Goal: Information Seeking & Learning: Learn about a topic

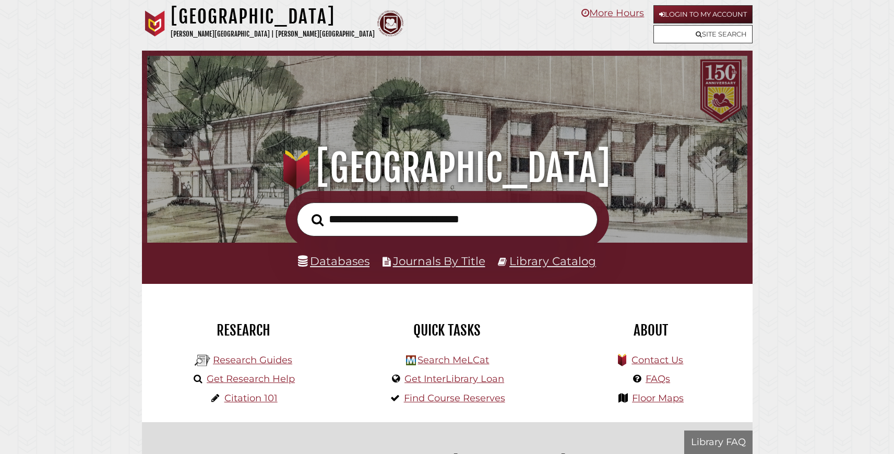
scroll to position [198, 595]
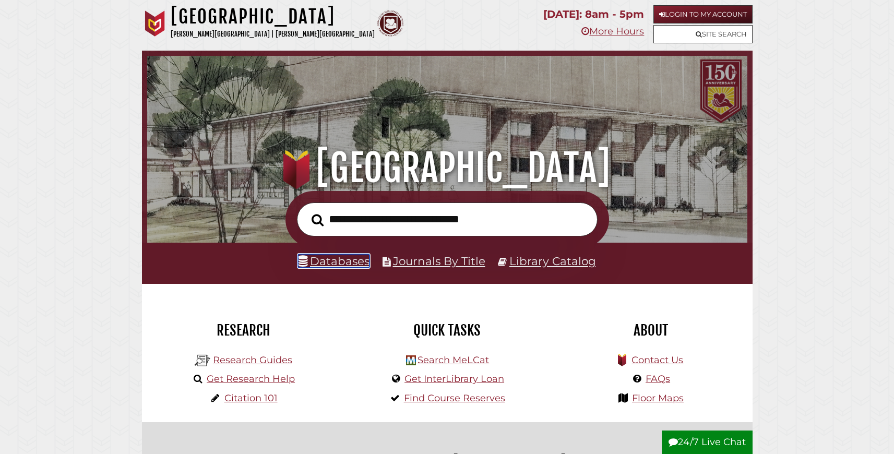
click at [357, 268] on link "Databases" at bounding box center [334, 261] width 72 height 14
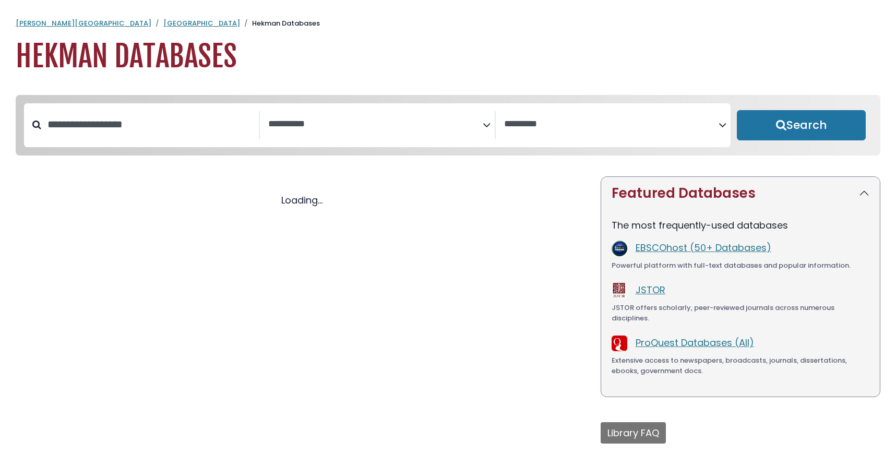
select select "Database Subject Filter"
select select "Database Vendors Filter"
select select "Database Subject Filter"
select select "Database Vendors Filter"
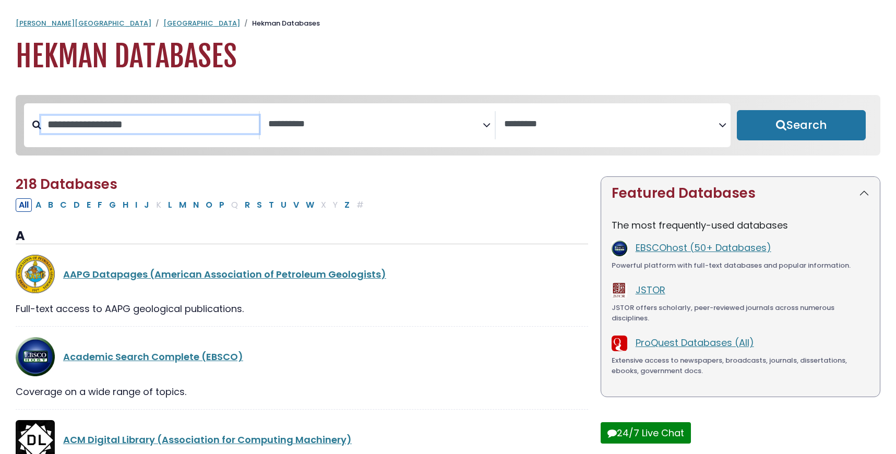
click at [119, 133] on input "Search database by title or keyword" at bounding box center [150, 124] width 218 height 17
type input "****"
click at [737, 110] on button "Search" at bounding box center [801, 125] width 129 height 30
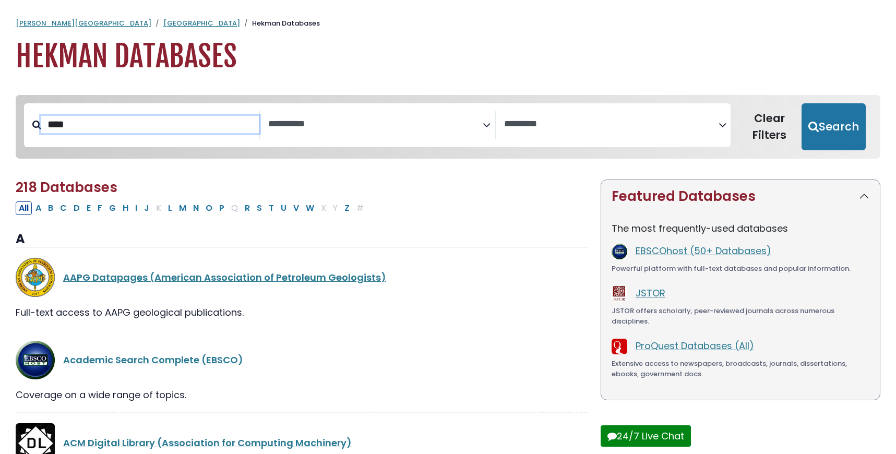
select select "Database Subject Filter"
select select "Database Vendors Filter"
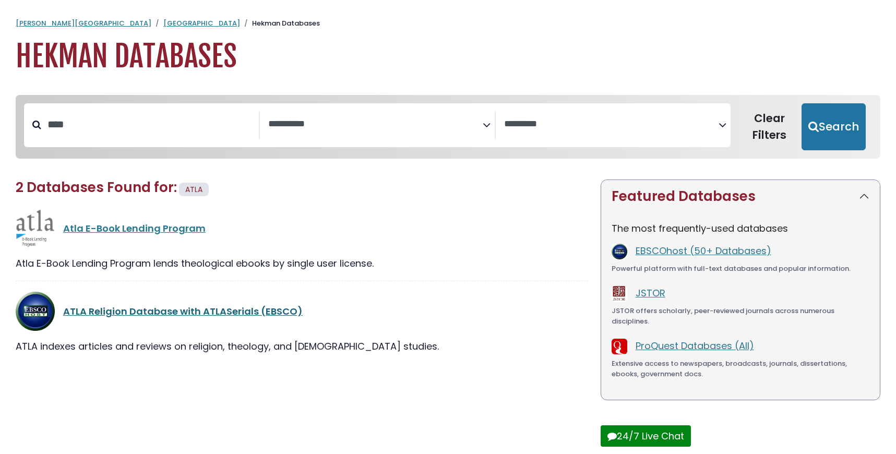
click at [177, 318] on link "ATLA Religion Database with ATLASerials (EBSCO)" at bounding box center [183, 311] width 240 height 13
